Goal: Task Accomplishment & Management: Use online tool/utility

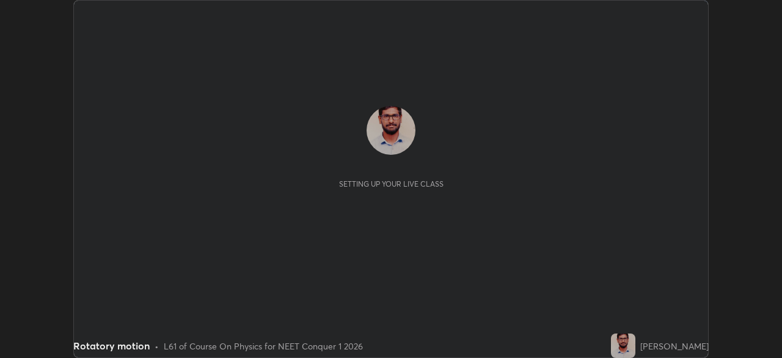
scroll to position [358, 782]
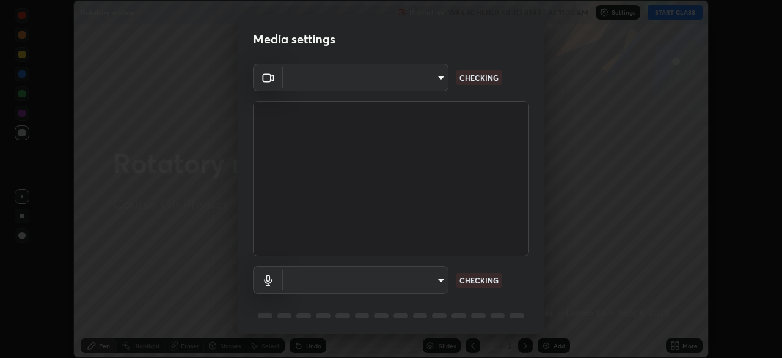
type input "abedebe0d058d4a0c9150841765e58c65a77a18dd04f2ccbe629c89087f5ecea"
type input "default"
click at [499, 213] on video at bounding box center [391, 178] width 276 height 155
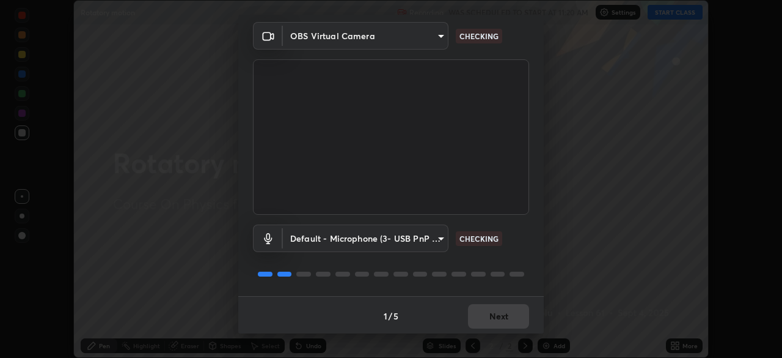
scroll to position [43, 0]
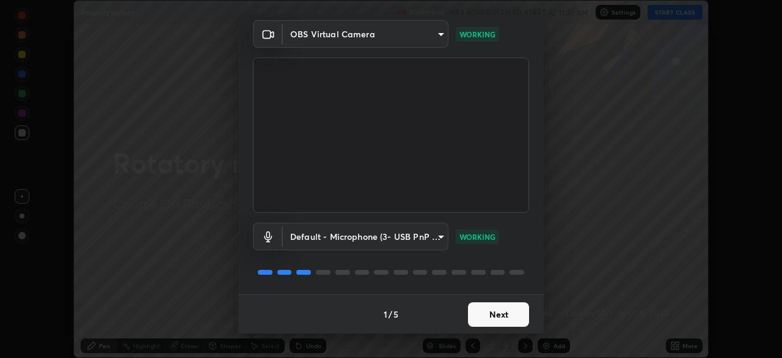
click at [498, 316] on button "Next" at bounding box center [498, 314] width 61 height 24
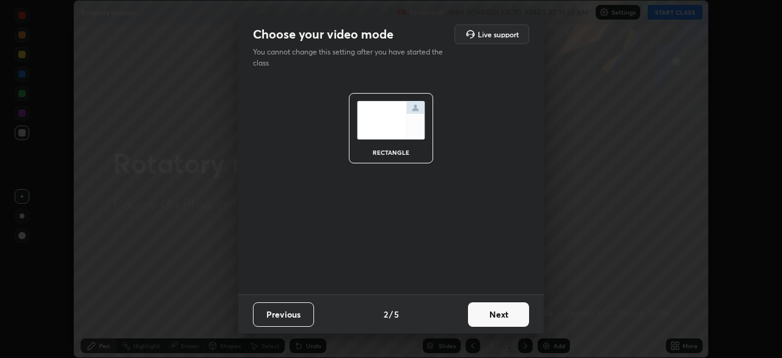
scroll to position [0, 0]
click at [508, 317] on button "Next" at bounding box center [498, 314] width 61 height 24
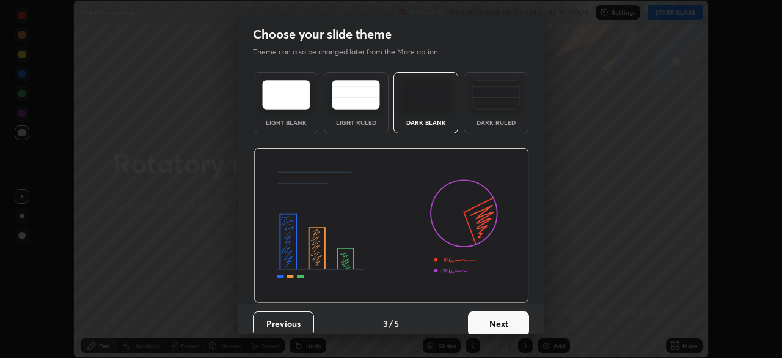
click at [508, 320] on button "Next" at bounding box center [498, 323] width 61 height 24
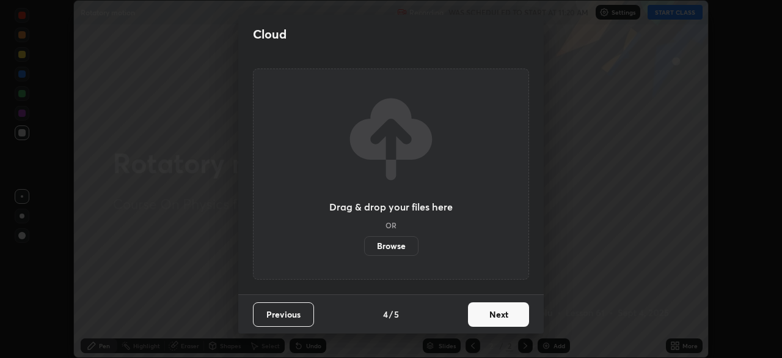
click at [509, 314] on button "Next" at bounding box center [498, 314] width 61 height 24
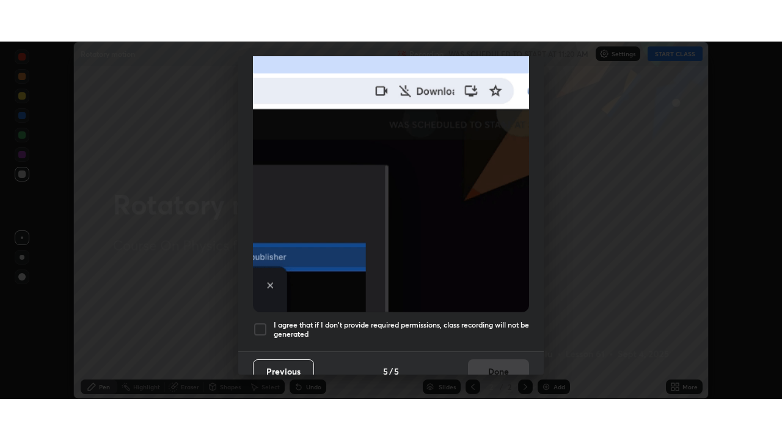
scroll to position [293, 0]
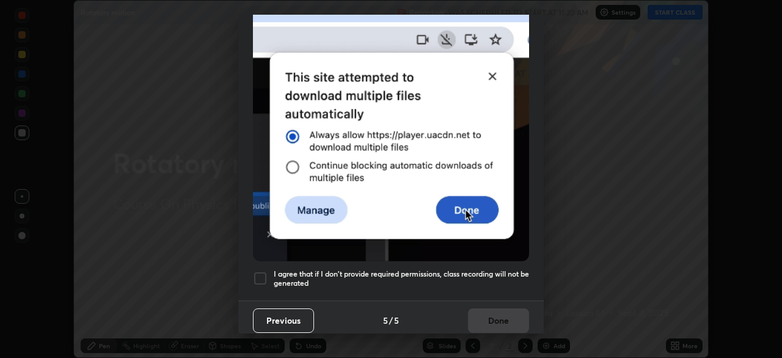
click at [262, 271] on div at bounding box center [260, 278] width 15 height 15
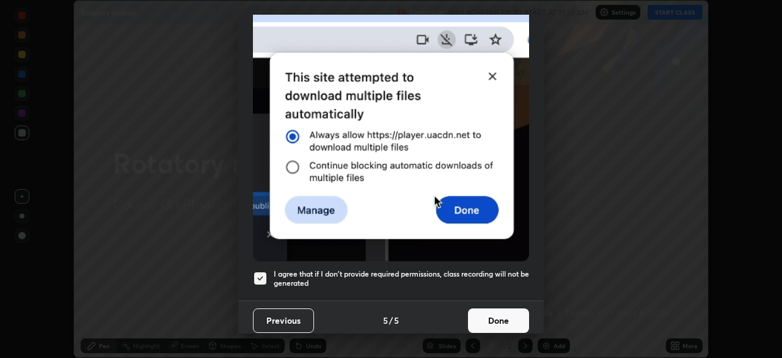
click at [494, 311] on button "Done" at bounding box center [498, 320] width 61 height 24
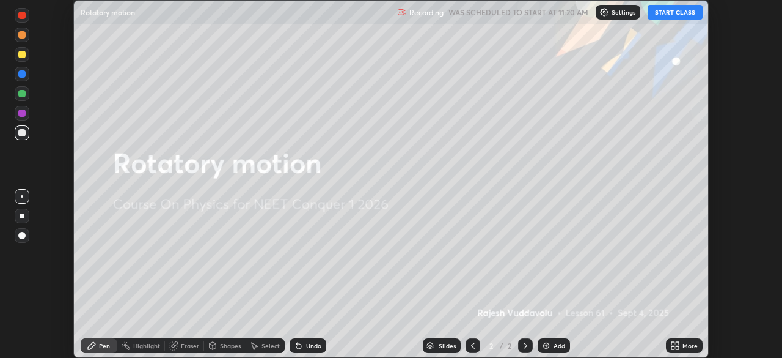
click at [674, 12] on button "START CLASS" at bounding box center [675, 12] width 55 height 15
click at [680, 345] on icon at bounding box center [676, 345] width 10 height 10
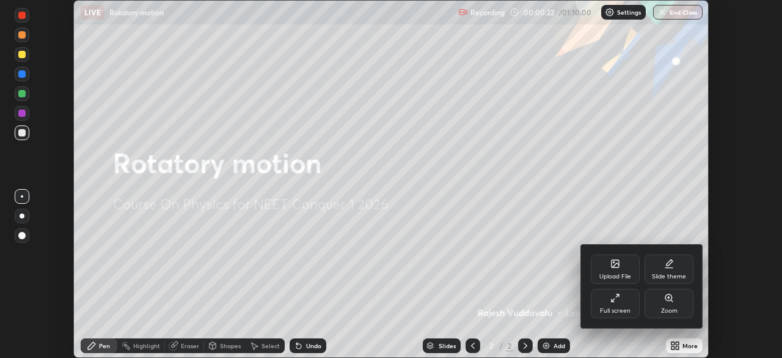
click at [552, 342] on div at bounding box center [391, 179] width 782 height 358
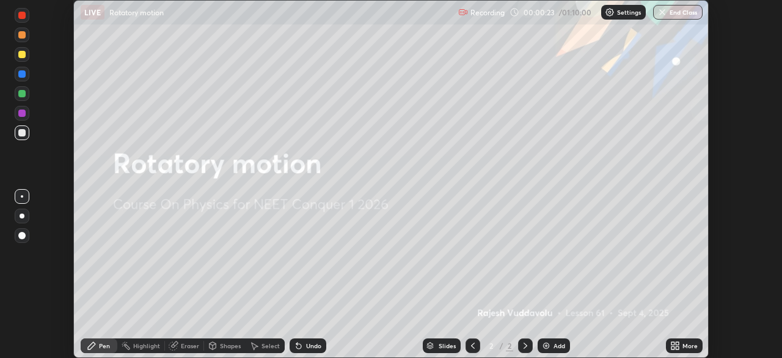
click at [554, 344] on div "Add" at bounding box center [560, 345] width 12 height 6
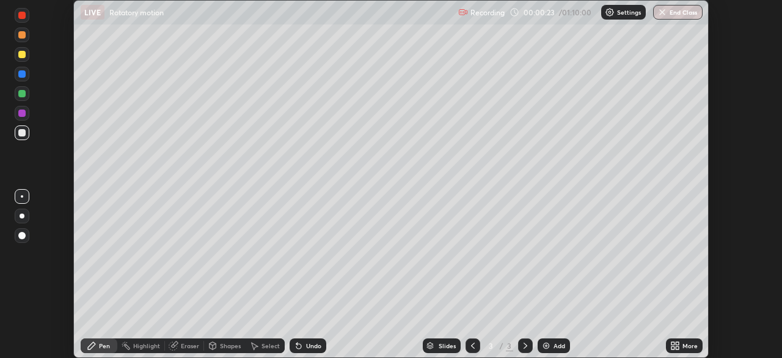
click at [677, 343] on icon at bounding box center [677, 343] width 3 height 3
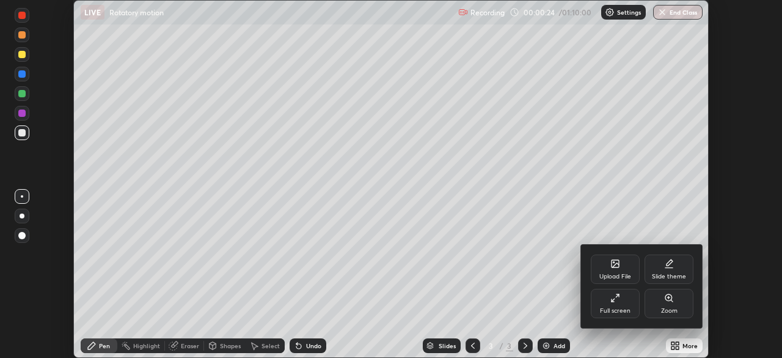
click at [617, 303] on div "Full screen" at bounding box center [615, 303] width 49 height 29
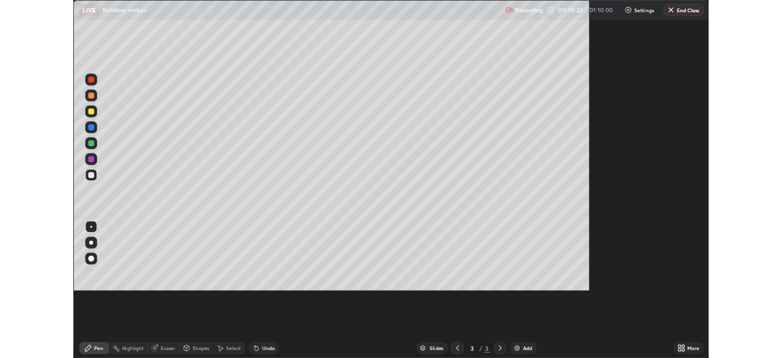
scroll to position [440, 782]
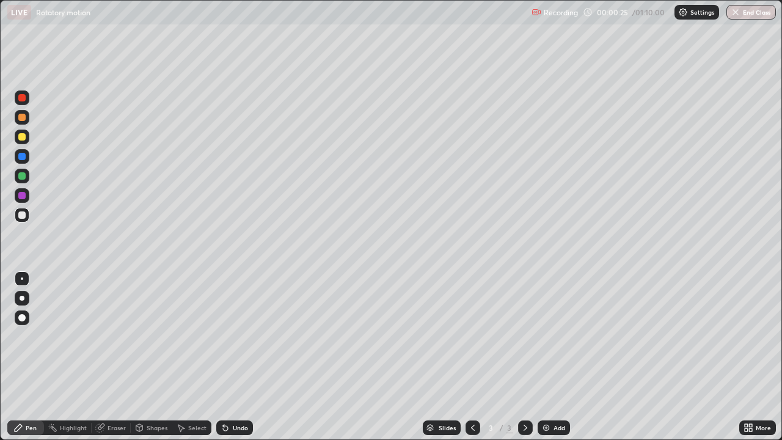
click at [551, 357] on div "Add" at bounding box center [554, 428] width 32 height 15
click at [474, 357] on icon at bounding box center [473, 428] width 10 height 10
click at [24, 136] on div at bounding box center [21, 136] width 7 height 7
click at [524, 357] on icon at bounding box center [526, 428] width 10 height 10
click at [23, 216] on div at bounding box center [21, 214] width 7 height 7
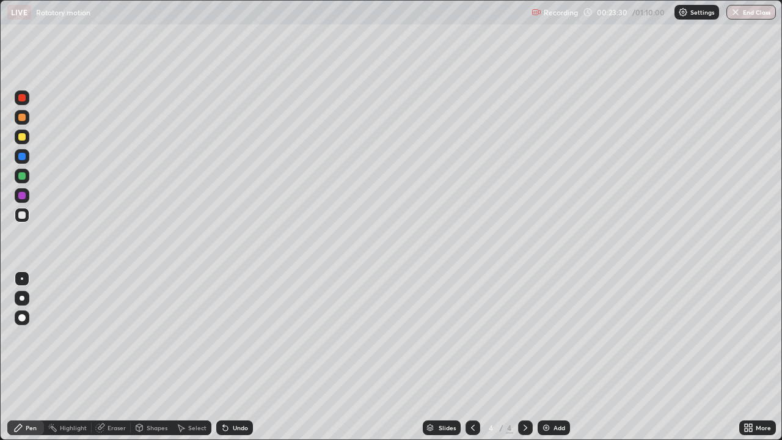
click at [235, 357] on div "Undo" at bounding box center [240, 428] width 15 height 6
click at [235, 357] on div "Undo" at bounding box center [234, 428] width 37 height 15
click at [237, 357] on div "Undo" at bounding box center [234, 428] width 37 height 15
click at [238, 357] on div "Undo" at bounding box center [240, 428] width 15 height 6
click at [243, 357] on div "Undo" at bounding box center [240, 428] width 15 height 6
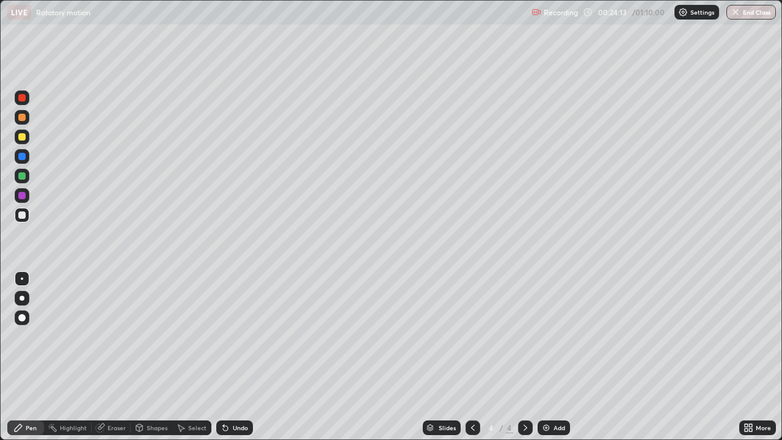
click at [239, 357] on div "Undo" at bounding box center [240, 428] width 15 height 6
click at [237, 357] on div "Undo" at bounding box center [240, 428] width 15 height 6
click at [224, 357] on icon at bounding box center [225, 428] width 5 height 5
click at [233, 357] on div "Undo" at bounding box center [240, 428] width 15 height 6
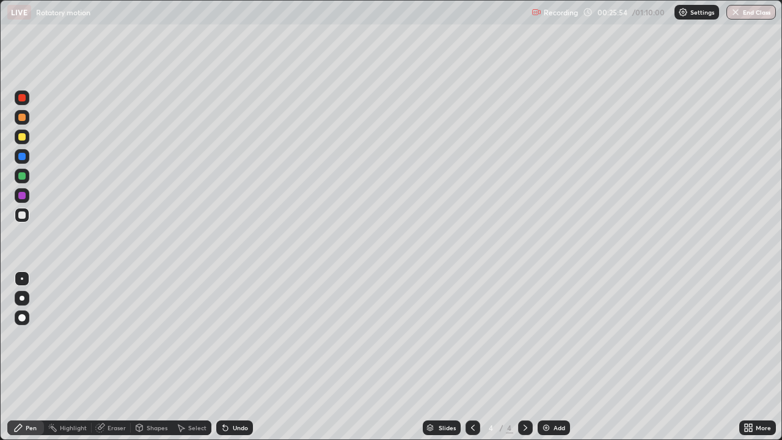
click at [195, 357] on div "Select" at bounding box center [191, 428] width 39 height 15
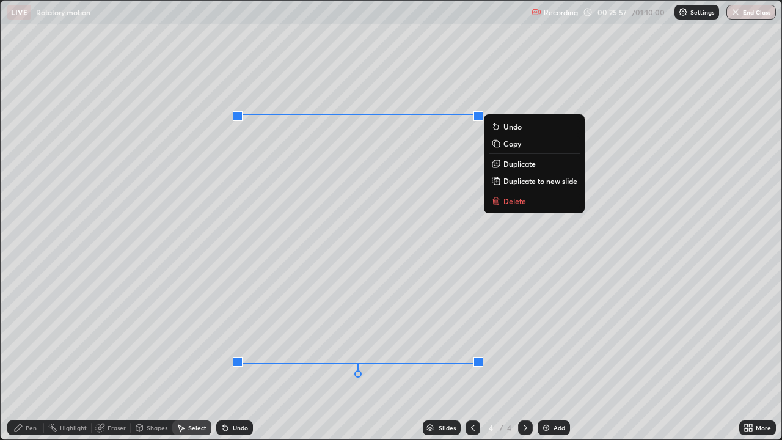
click at [523, 204] on p "Delete" at bounding box center [515, 201] width 23 height 10
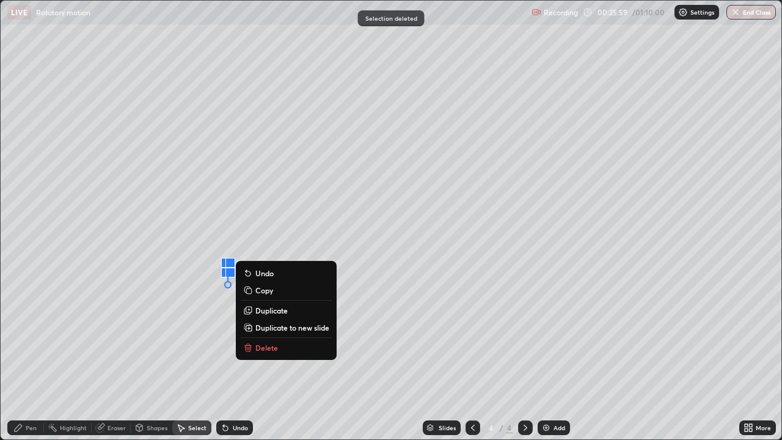
click at [271, 344] on p "Delete" at bounding box center [267, 348] width 23 height 10
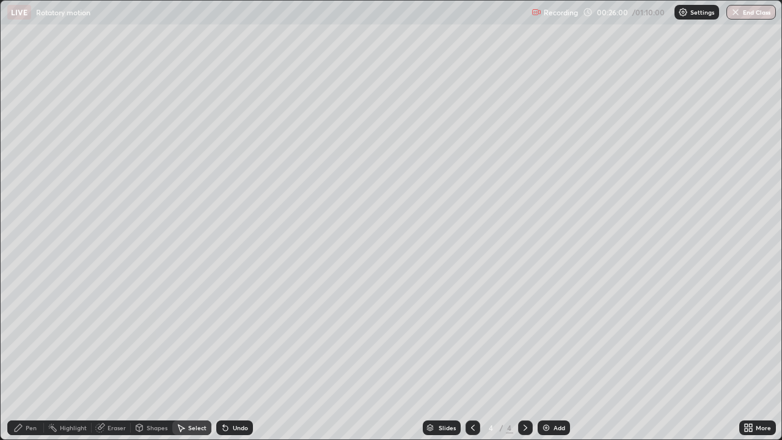
click at [25, 357] on div "Pen" at bounding box center [25, 428] width 37 height 15
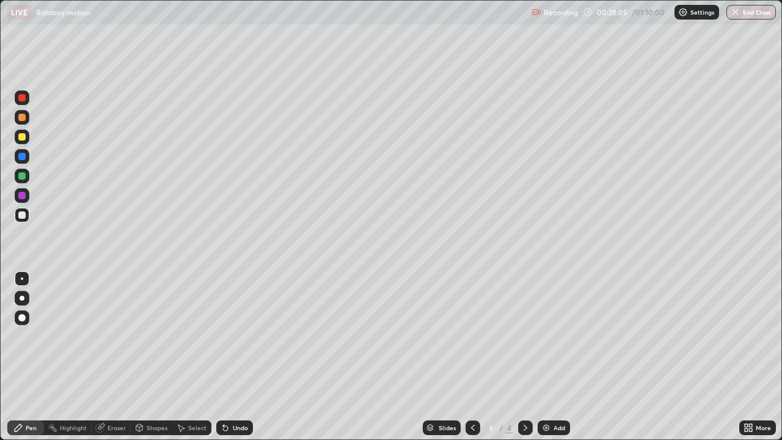
click at [191, 357] on div "Select" at bounding box center [197, 428] width 18 height 6
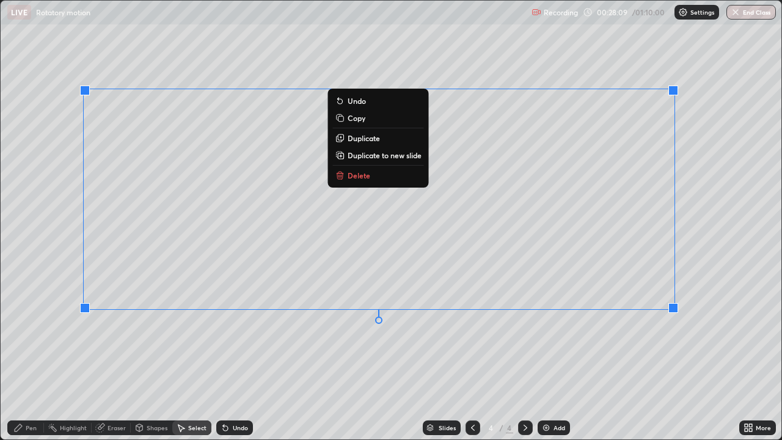
click at [377, 172] on button "Delete" at bounding box center [378, 175] width 91 height 15
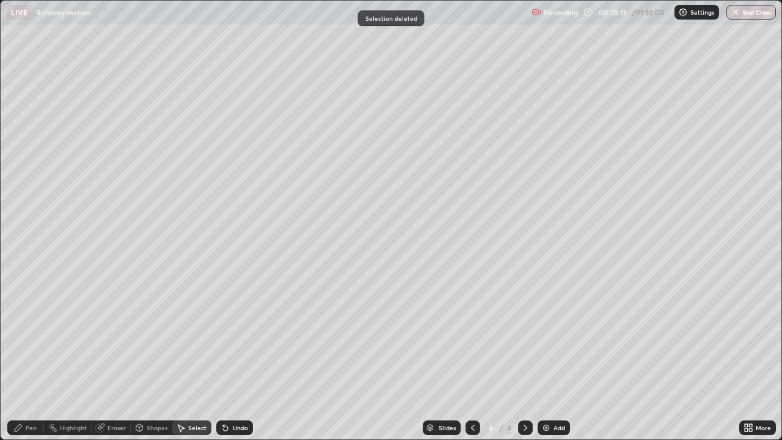
click at [26, 357] on div "Pen" at bounding box center [31, 428] width 11 height 6
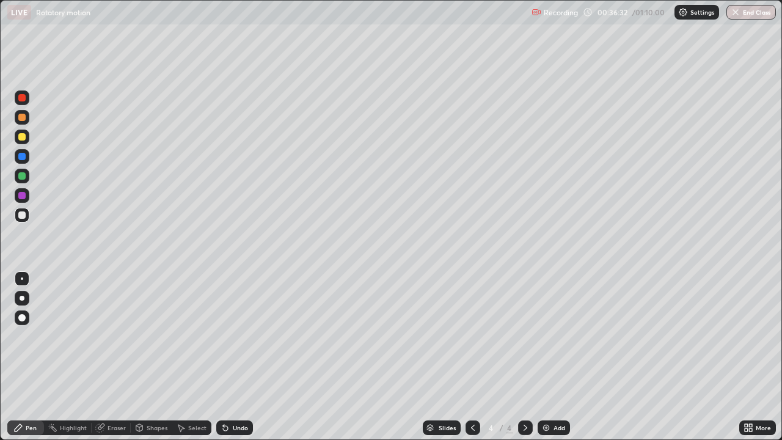
click at [193, 357] on div "Select" at bounding box center [197, 428] width 18 height 6
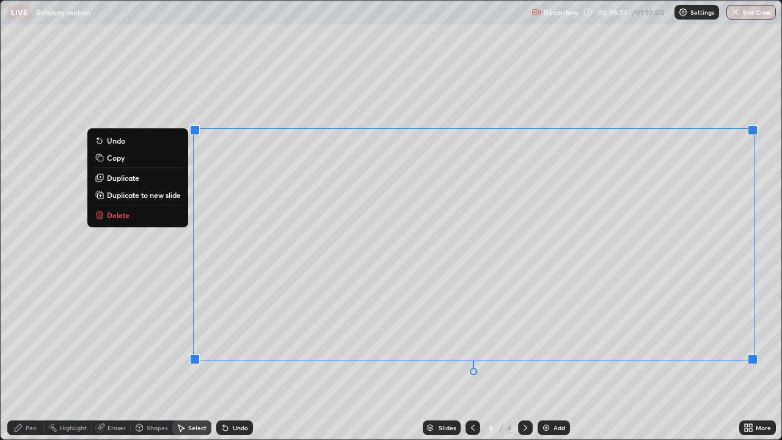
click at [136, 215] on button "Delete" at bounding box center [137, 215] width 91 height 15
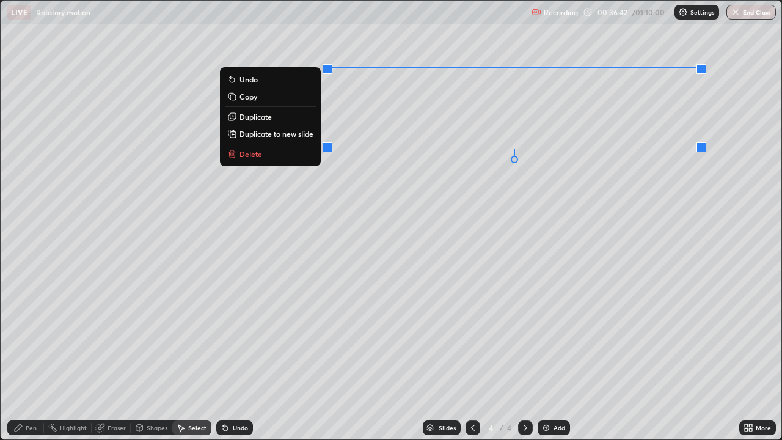
click at [285, 157] on button "Delete" at bounding box center [270, 154] width 91 height 15
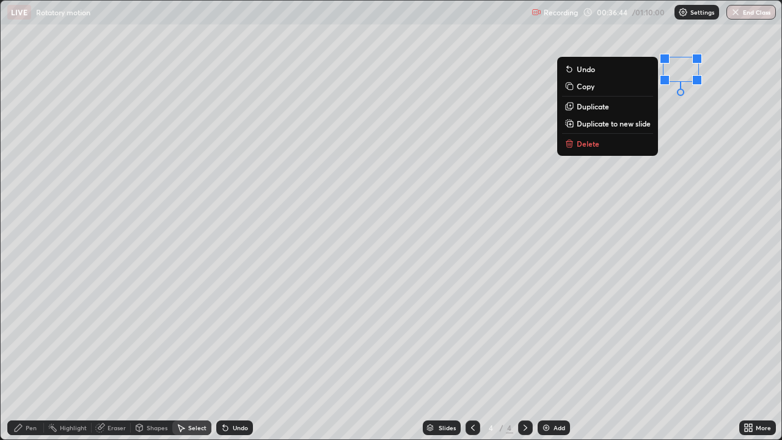
click at [606, 151] on button "Delete" at bounding box center [607, 143] width 91 height 15
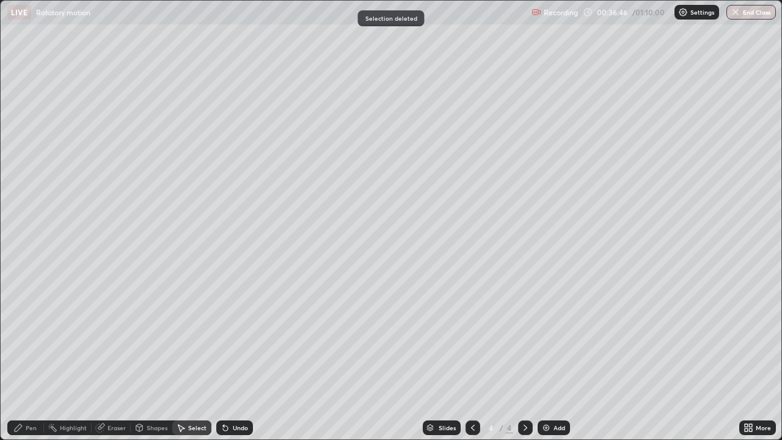
click at [32, 357] on div "Pen" at bounding box center [31, 428] width 11 height 6
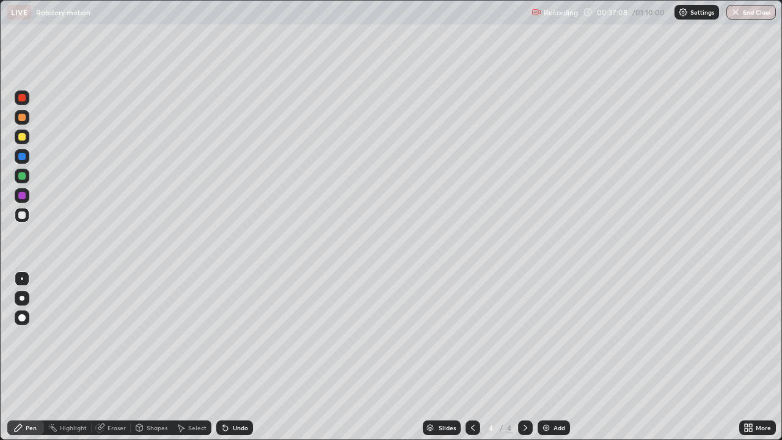
click at [230, 357] on div "Undo" at bounding box center [234, 428] width 37 height 15
click at [234, 357] on div "Undo" at bounding box center [240, 428] width 15 height 6
click at [237, 357] on div "Undo" at bounding box center [234, 428] width 37 height 15
click at [236, 357] on div "Undo" at bounding box center [234, 428] width 37 height 15
click at [237, 357] on div "Undo" at bounding box center [234, 428] width 37 height 15
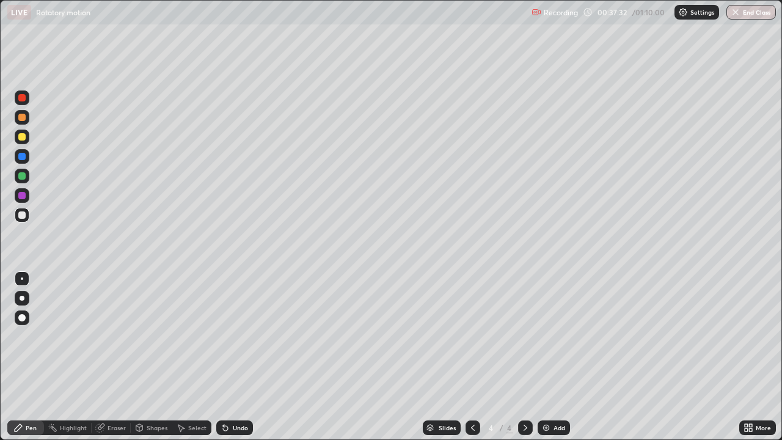
click at [237, 357] on div "Undo" at bounding box center [234, 428] width 37 height 15
click at [235, 357] on div "Undo" at bounding box center [234, 428] width 37 height 15
click at [233, 357] on div "Undo" at bounding box center [234, 428] width 37 height 15
click at [240, 357] on div "Undo" at bounding box center [240, 428] width 15 height 6
click at [235, 357] on div "Undo" at bounding box center [240, 428] width 15 height 6
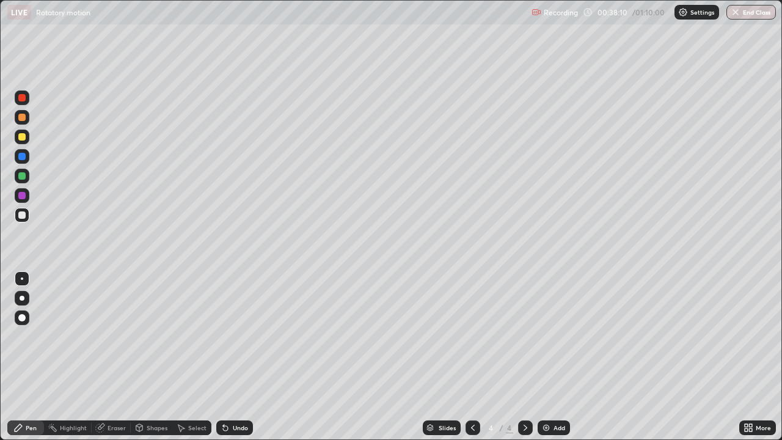
click at [237, 357] on div "Undo" at bounding box center [240, 428] width 15 height 6
click at [105, 357] on div "Eraser" at bounding box center [111, 428] width 39 height 15
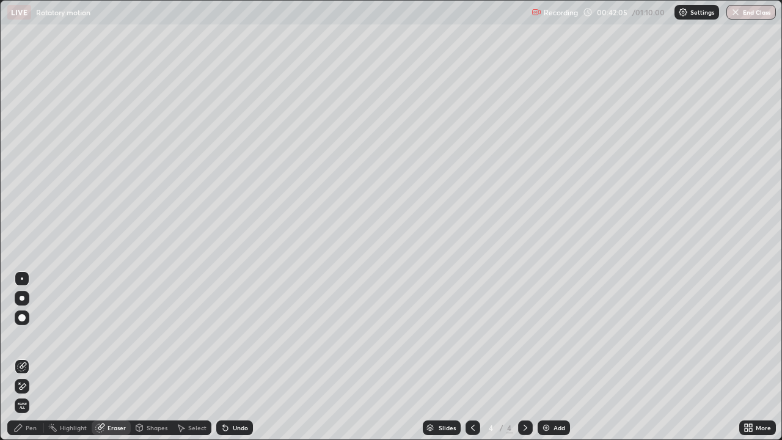
click at [31, 357] on div "Pen" at bounding box center [31, 428] width 11 height 6
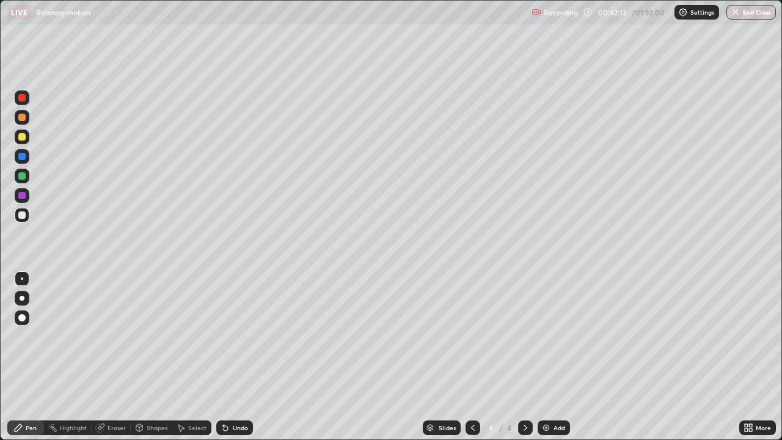
click at [227, 357] on icon at bounding box center [226, 428] width 10 height 10
click at [233, 357] on div "Undo" at bounding box center [240, 428] width 15 height 6
click at [232, 357] on div "Undo" at bounding box center [234, 428] width 37 height 15
click at [231, 357] on div "Undo" at bounding box center [234, 428] width 37 height 15
click at [232, 357] on div "Undo" at bounding box center [234, 428] width 37 height 15
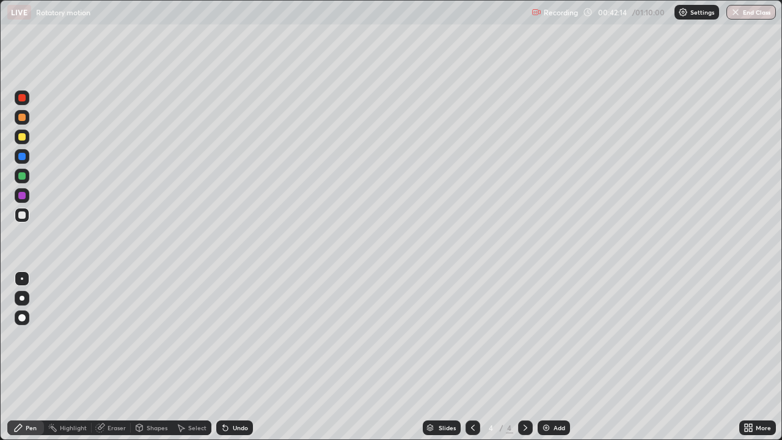
click at [232, 357] on div "Undo" at bounding box center [234, 428] width 37 height 15
click at [237, 357] on div "Undo" at bounding box center [240, 428] width 15 height 6
click at [239, 357] on div "Undo" at bounding box center [240, 428] width 15 height 6
click at [236, 357] on div "Undo" at bounding box center [240, 428] width 15 height 6
click at [196, 357] on div "Select" at bounding box center [197, 428] width 18 height 6
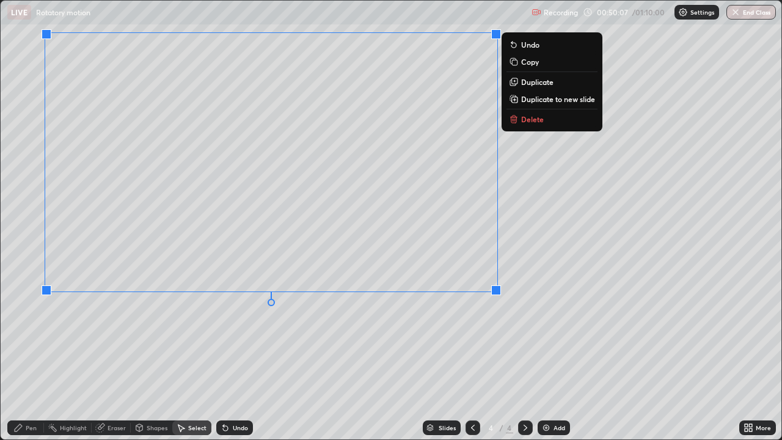
click at [529, 120] on p "Delete" at bounding box center [532, 119] width 23 height 10
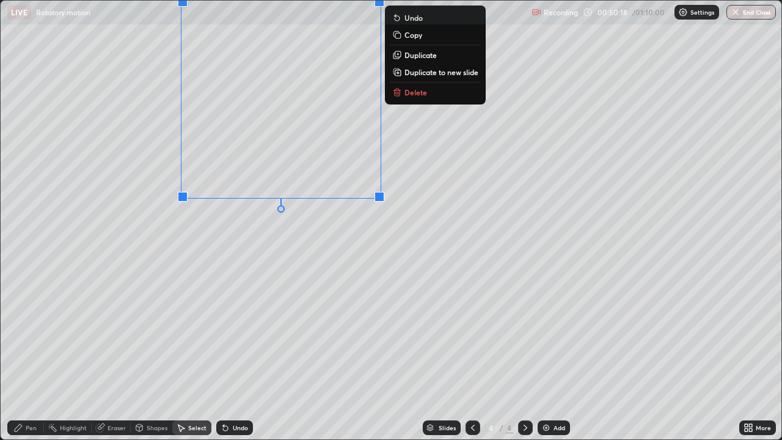
click at [145, 174] on div "0 ° Undo Copy Duplicate Duplicate to new slide Delete" at bounding box center [391, 220] width 781 height 439
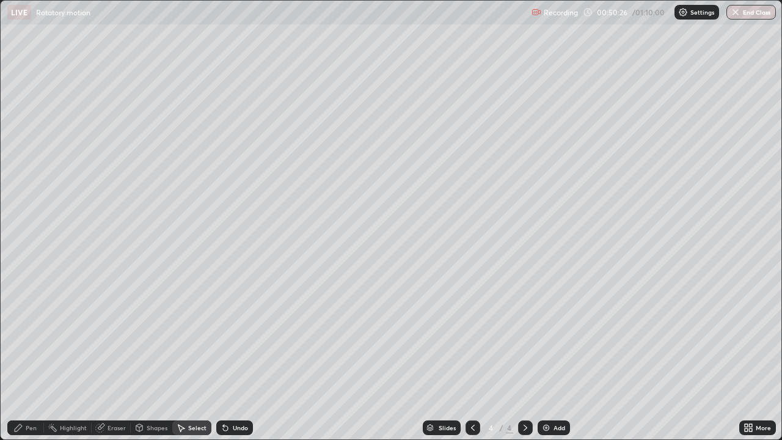
click at [235, 357] on div "Undo" at bounding box center [234, 428] width 37 height 15
click at [29, 357] on div "Pen" at bounding box center [25, 428] width 37 height 15
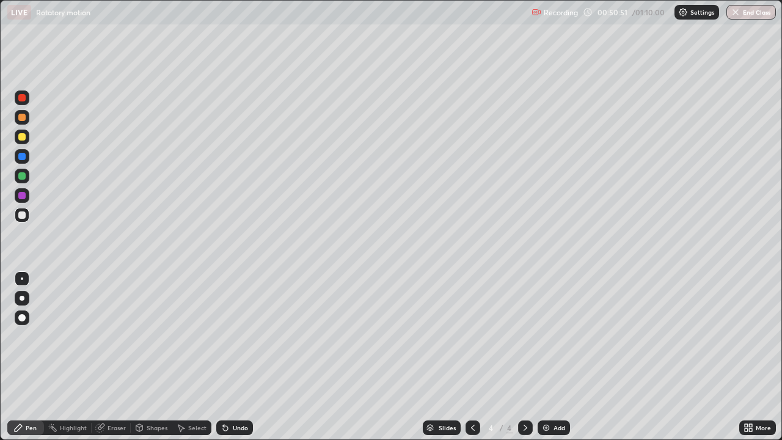
click at [235, 357] on div "Undo" at bounding box center [240, 428] width 15 height 6
click at [524, 357] on icon at bounding box center [526, 428] width 10 height 10
click at [542, 357] on img at bounding box center [547, 428] width 10 height 10
click at [197, 357] on div "Select" at bounding box center [197, 428] width 18 height 6
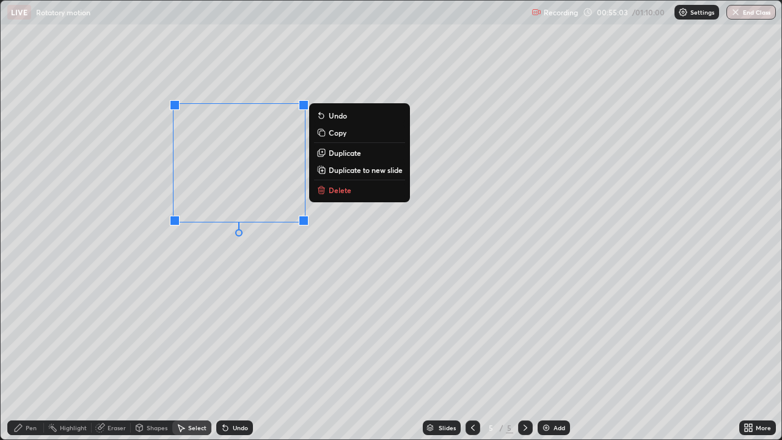
click at [339, 196] on button "Delete" at bounding box center [359, 190] width 91 height 15
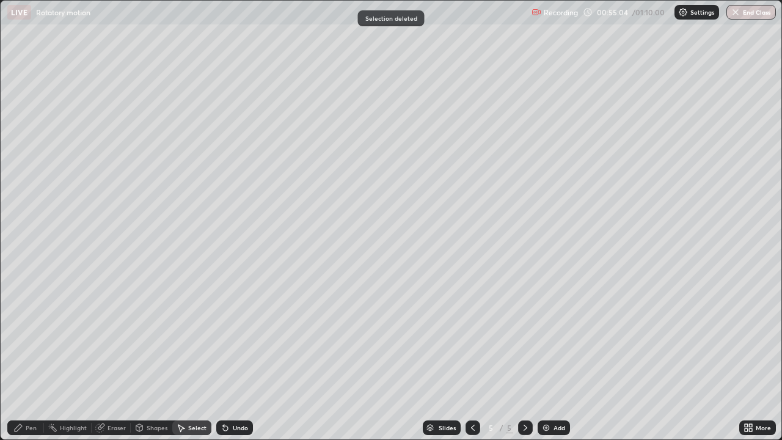
click at [26, 357] on div "Pen" at bounding box center [31, 428] width 11 height 6
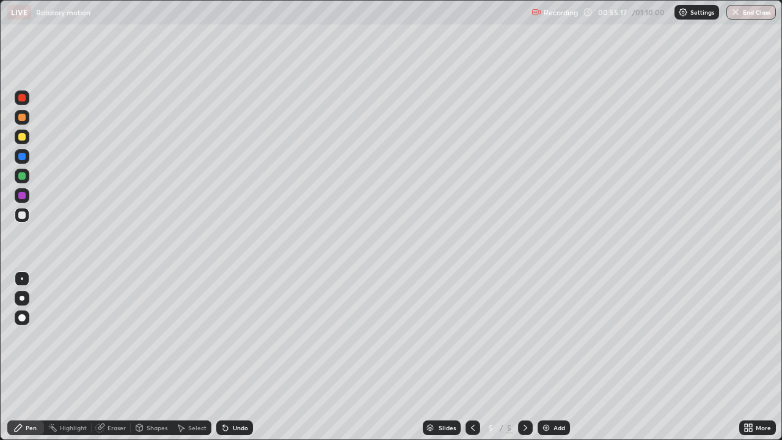
click at [235, 357] on div "Undo" at bounding box center [234, 428] width 37 height 15
click at [237, 357] on div "Undo" at bounding box center [240, 428] width 15 height 6
click at [233, 357] on div "Undo" at bounding box center [234, 428] width 37 height 15
click at [232, 357] on div "Undo" at bounding box center [234, 428] width 37 height 15
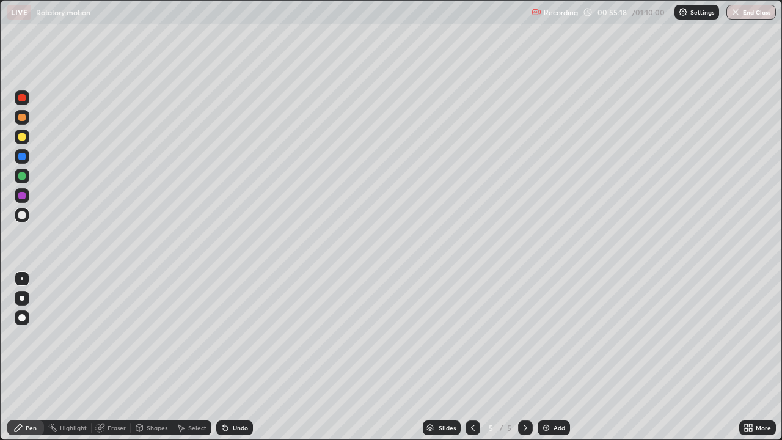
click at [233, 357] on div "Undo" at bounding box center [234, 428] width 37 height 15
click at [232, 357] on div "Undo" at bounding box center [234, 428] width 37 height 15
click at [117, 357] on div "Eraser" at bounding box center [117, 428] width 18 height 6
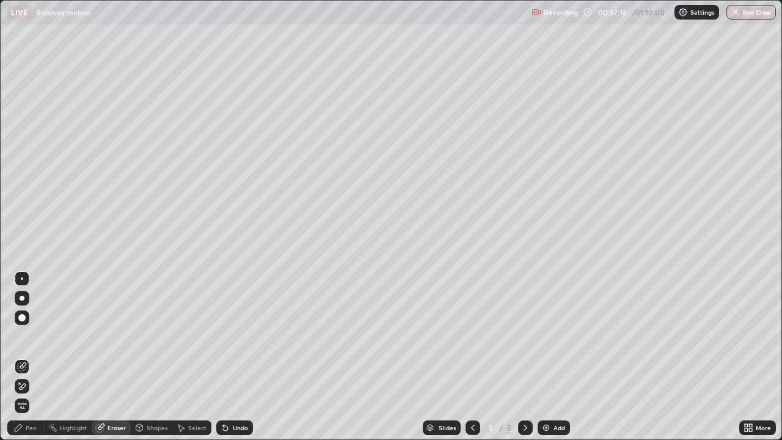
click at [32, 357] on div "Pen" at bounding box center [31, 428] width 11 height 6
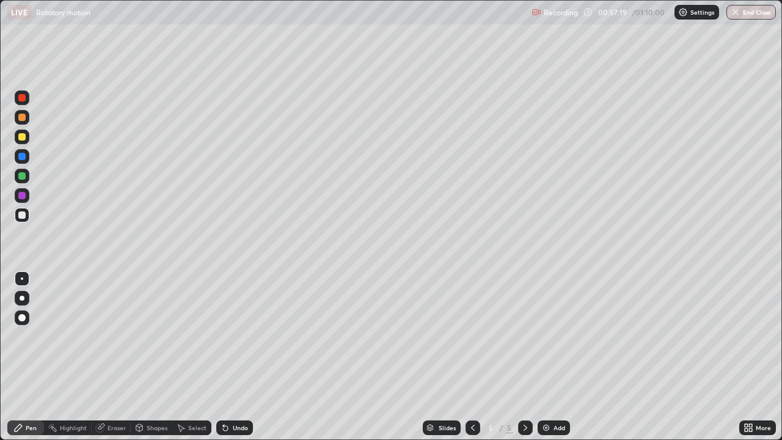
click at [113, 357] on div "Eraser" at bounding box center [117, 428] width 18 height 6
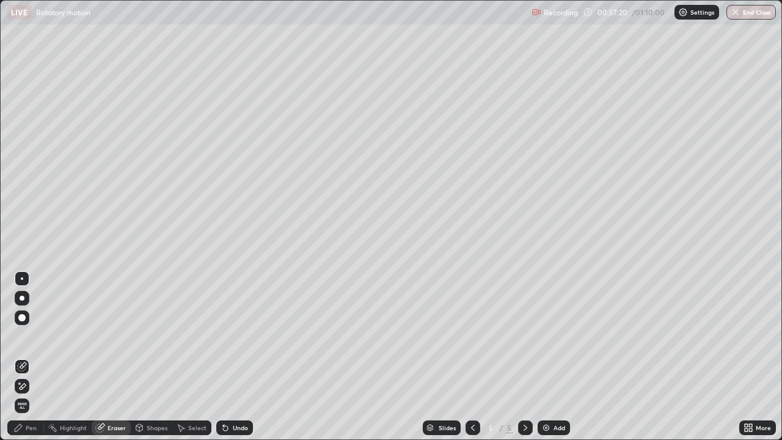
click at [26, 357] on div "Pen" at bounding box center [31, 428] width 11 height 6
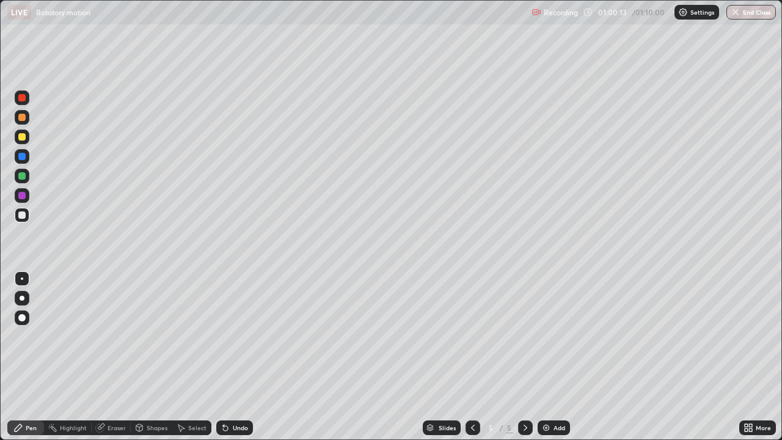
click at [191, 357] on div "Select" at bounding box center [197, 428] width 18 height 6
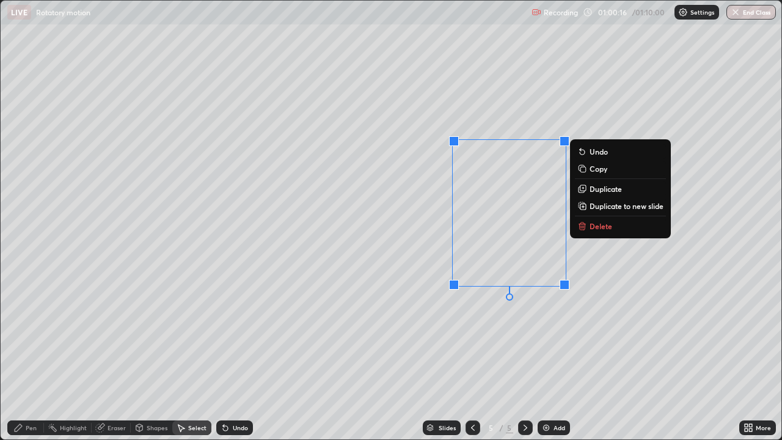
click at [600, 222] on p "Delete" at bounding box center [601, 226] width 23 height 10
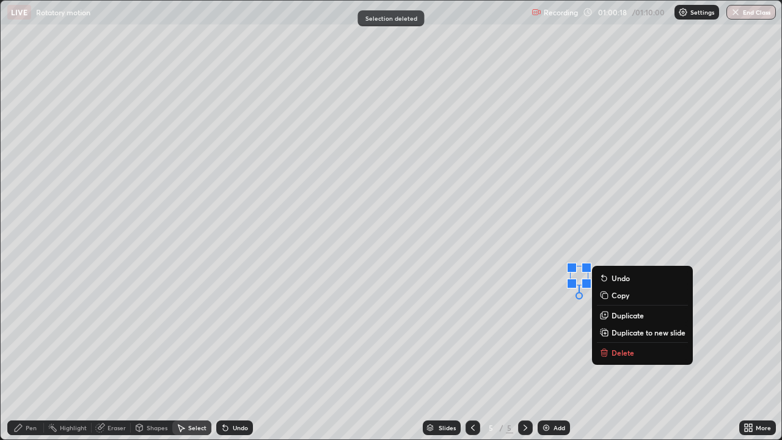
click at [625, 350] on p "Delete" at bounding box center [623, 353] width 23 height 10
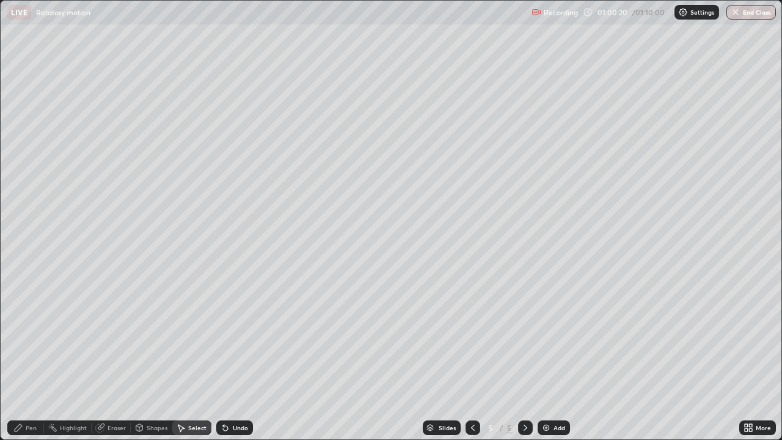
click at [49, 357] on circle at bounding box center [49, 427] width 1 height 1
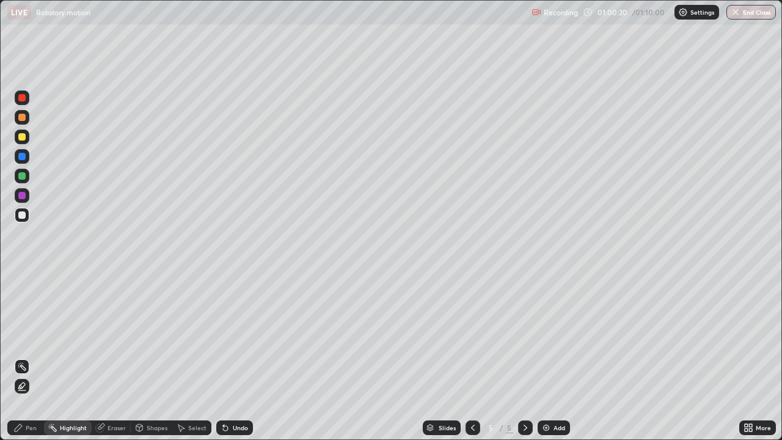
click at [29, 357] on div "Pen" at bounding box center [31, 428] width 11 height 6
click at [109, 357] on div "Eraser" at bounding box center [117, 428] width 18 height 6
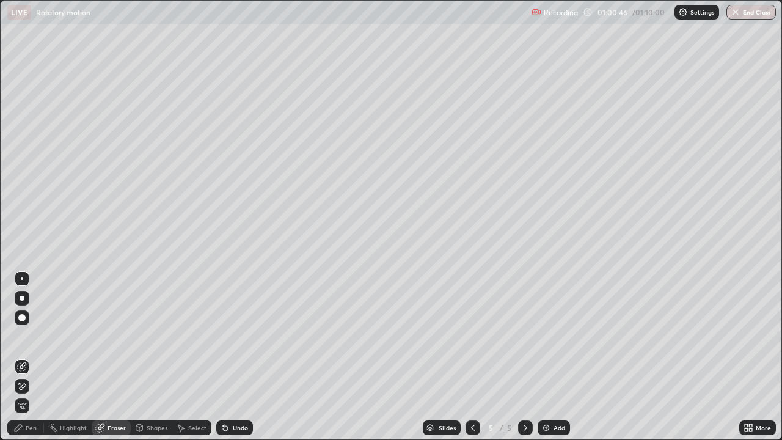
click at [27, 357] on div "Pen" at bounding box center [31, 428] width 11 height 6
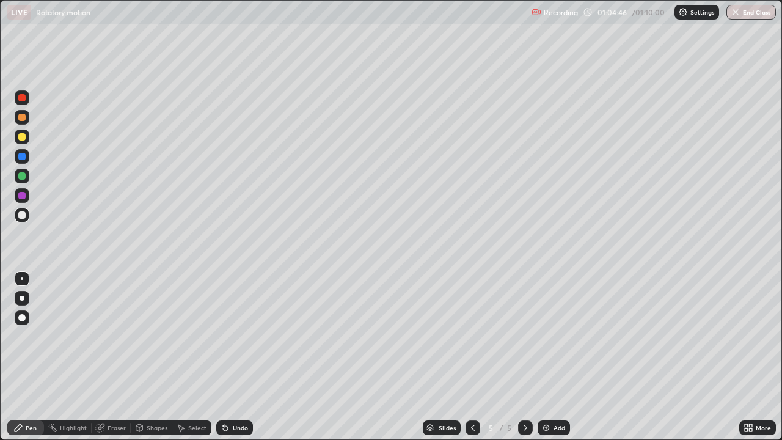
click at [557, 357] on div "Add" at bounding box center [560, 428] width 12 height 6
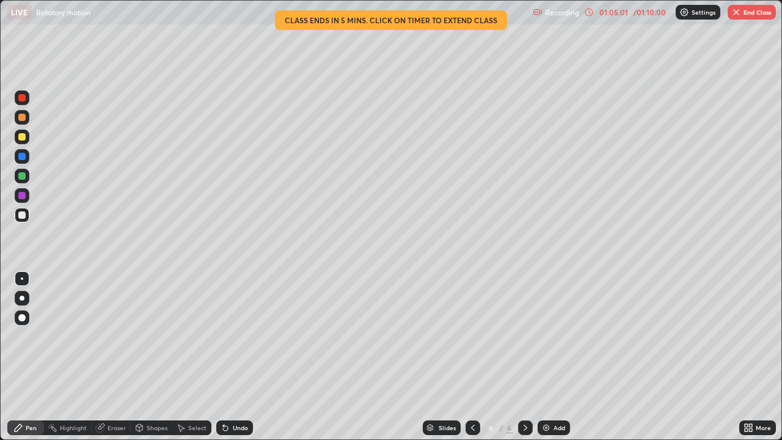
click at [243, 357] on div "Undo" at bounding box center [240, 428] width 15 height 6
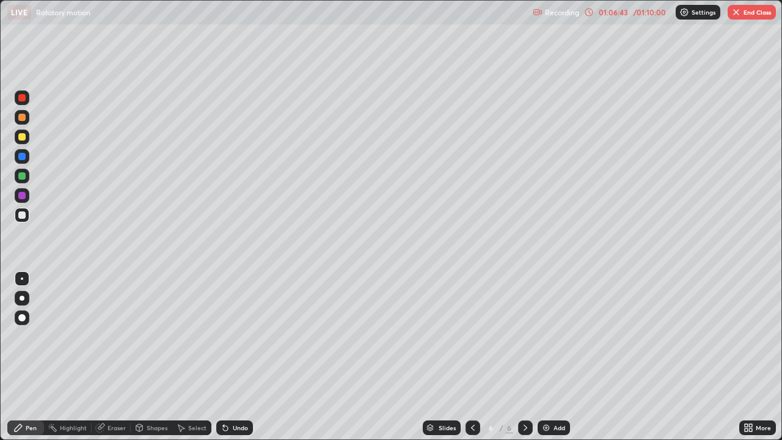
click at [230, 357] on div "Undo" at bounding box center [234, 428] width 37 height 15
click at [21, 135] on div at bounding box center [21, 136] width 7 height 7
click at [23, 158] on div at bounding box center [21, 156] width 7 height 7
click at [24, 174] on div at bounding box center [21, 175] width 7 height 7
click at [244, 357] on div "Undo" at bounding box center [234, 428] width 37 height 15
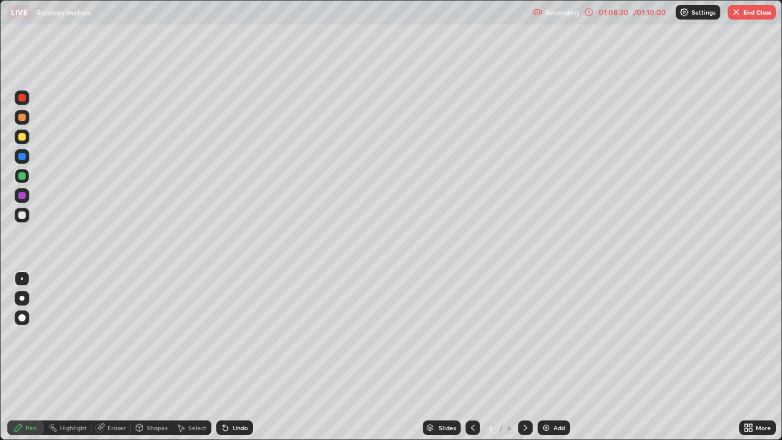
click at [21, 216] on div at bounding box center [21, 214] width 7 height 7
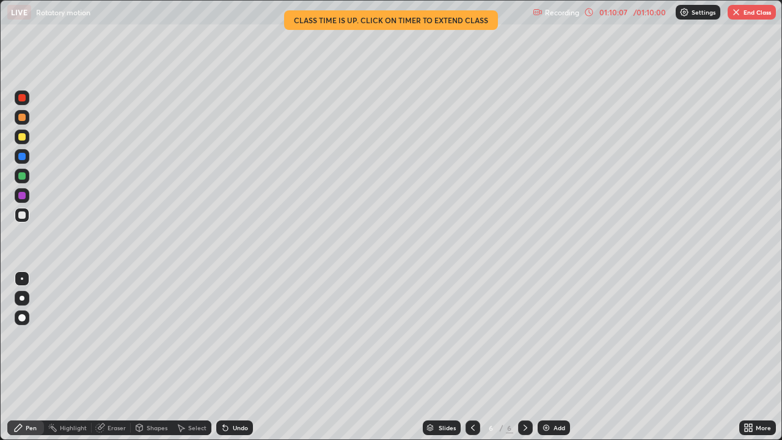
click at [193, 357] on div "Select" at bounding box center [197, 428] width 18 height 6
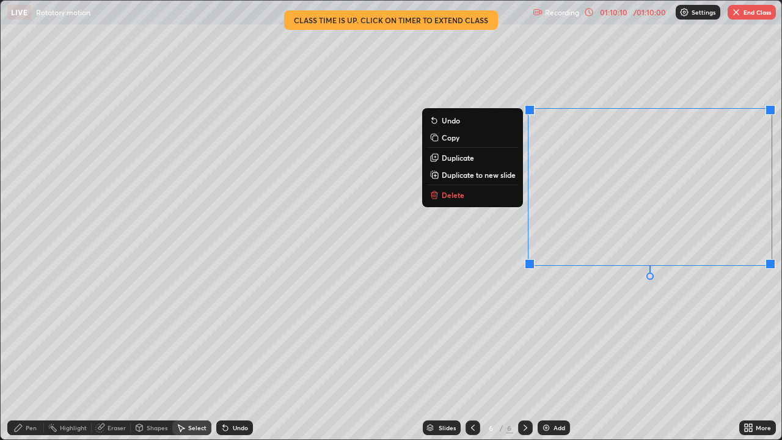
click at [463, 194] on button "Delete" at bounding box center [472, 195] width 91 height 15
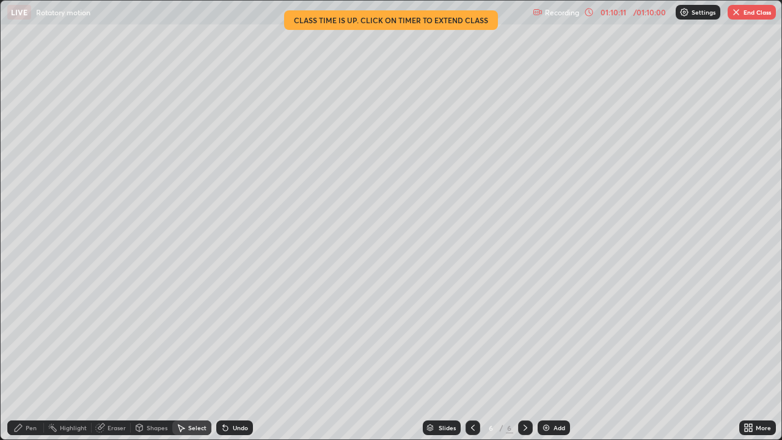
click at [32, 357] on div "Pen" at bounding box center [25, 428] width 37 height 15
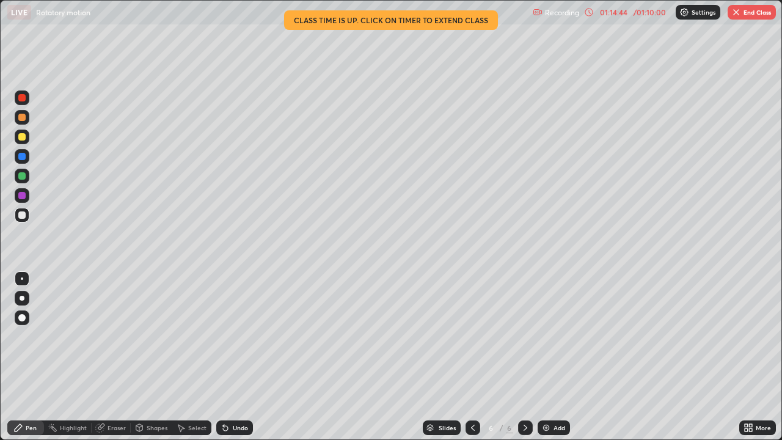
click at [745, 13] on button "End Class" at bounding box center [752, 12] width 48 height 15
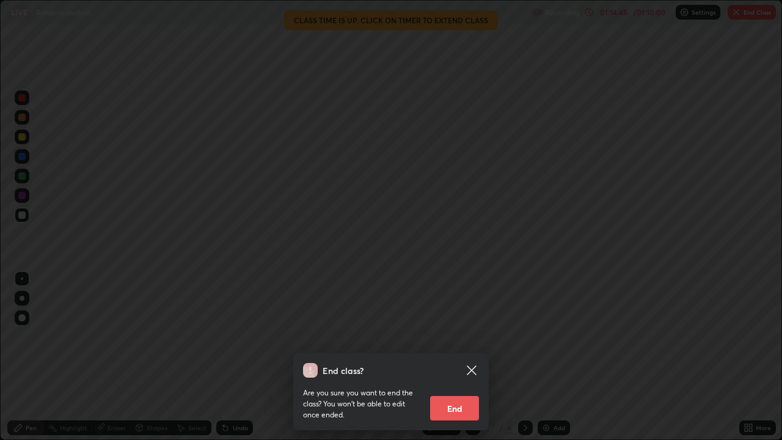
click at [452, 357] on button "End" at bounding box center [454, 408] width 49 height 24
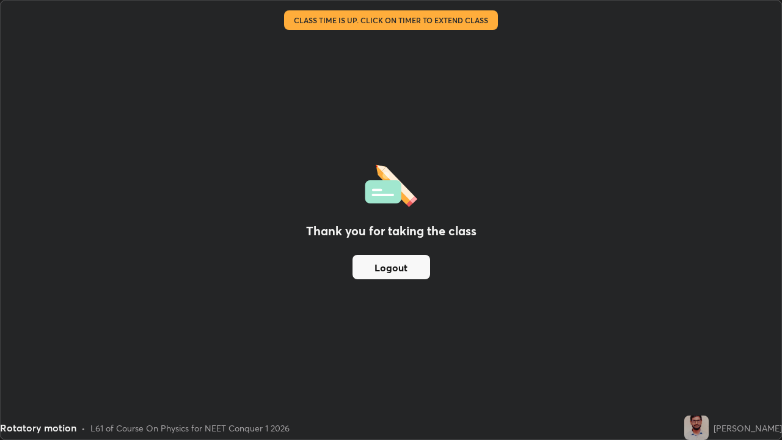
click at [414, 262] on button "Logout" at bounding box center [392, 267] width 78 height 24
click at [406, 263] on button "Logout" at bounding box center [392, 267] width 78 height 24
click at [405, 269] on button "Logout" at bounding box center [392, 267] width 78 height 24
click at [389, 274] on button "Logout" at bounding box center [392, 267] width 78 height 24
click at [383, 274] on button "Logout" at bounding box center [392, 267] width 78 height 24
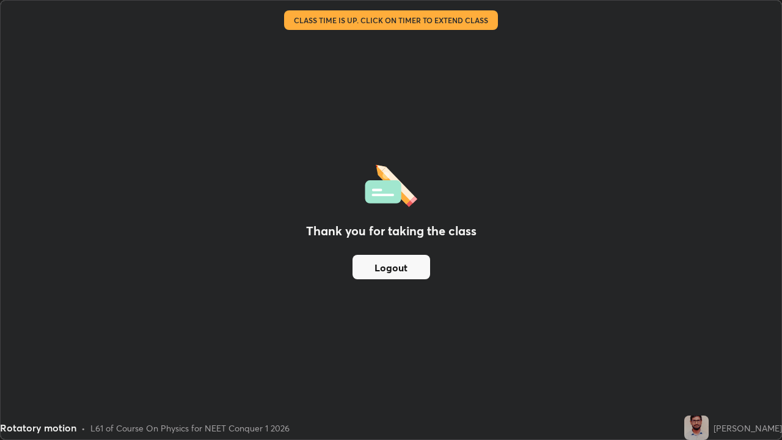
click at [382, 271] on button "Logout" at bounding box center [392, 267] width 78 height 24
click at [383, 269] on button "Logout" at bounding box center [392, 267] width 78 height 24
click at [383, 262] on button "Logout" at bounding box center [392, 267] width 78 height 24
click at [386, 262] on button "Logout" at bounding box center [392, 267] width 78 height 24
click at [530, 321] on div "Thank you for taking the class Logout" at bounding box center [391, 220] width 781 height 439
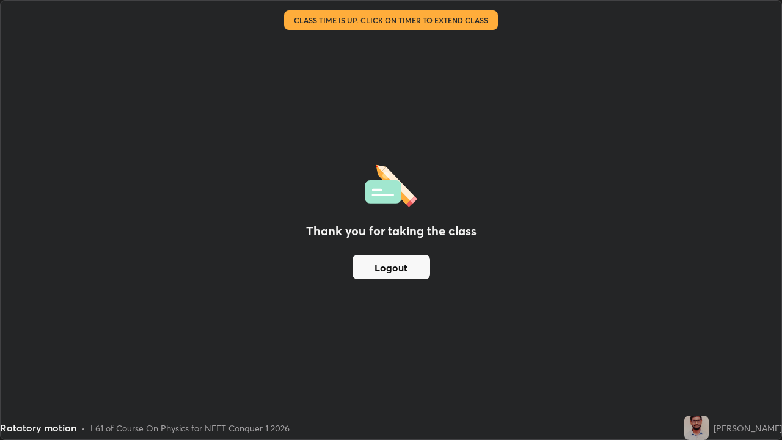
click at [395, 262] on button "Logout" at bounding box center [392, 267] width 78 height 24
click at [395, 267] on button "Logout" at bounding box center [392, 267] width 78 height 24
click at [401, 268] on button "Logout" at bounding box center [392, 267] width 78 height 24
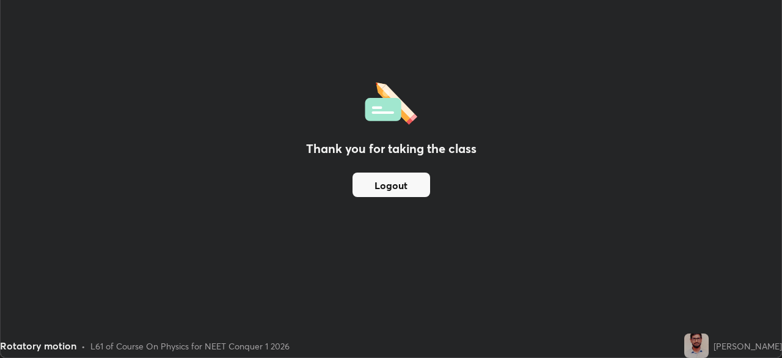
scroll to position [60767, 60343]
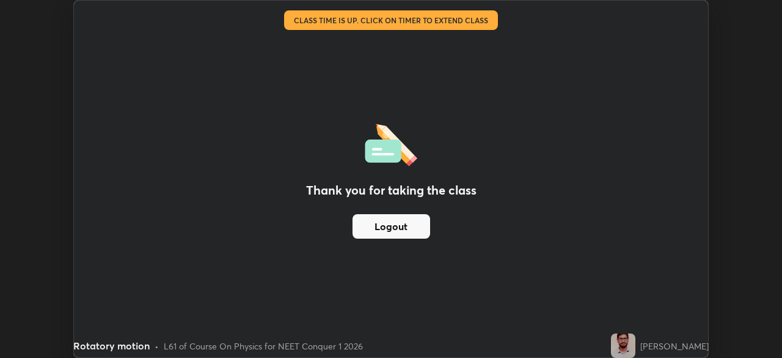
click at [749, 138] on div "Thank you for taking the class Logout Setting up your live class Class time is …" at bounding box center [391, 179] width 782 height 358
